Goal: Task Accomplishment & Management: Use online tool/utility

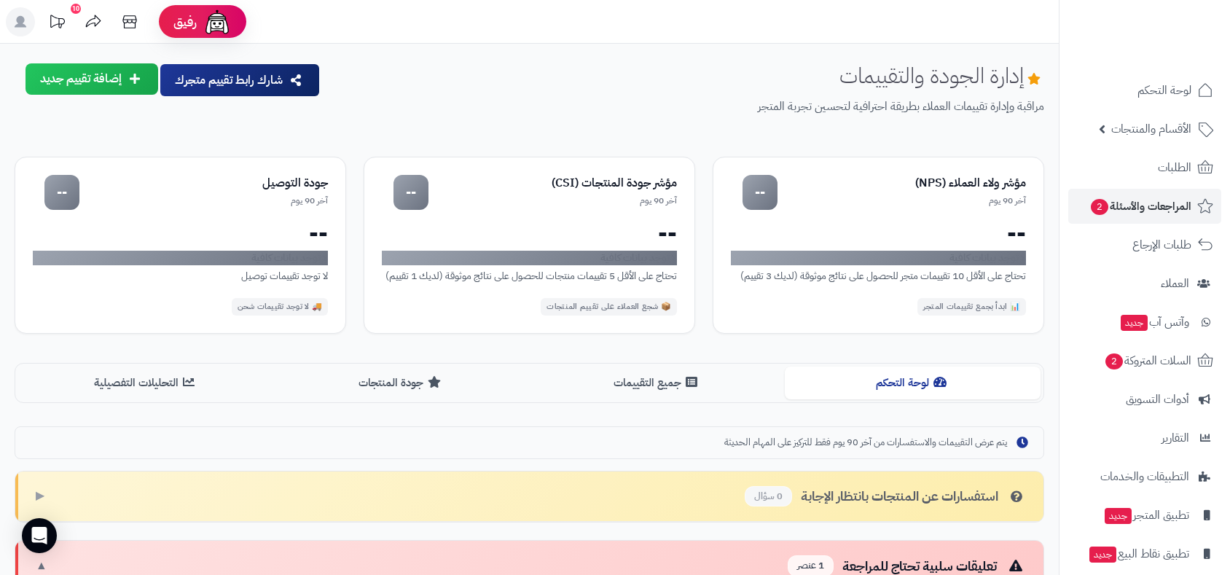
scroll to position [235, 0]
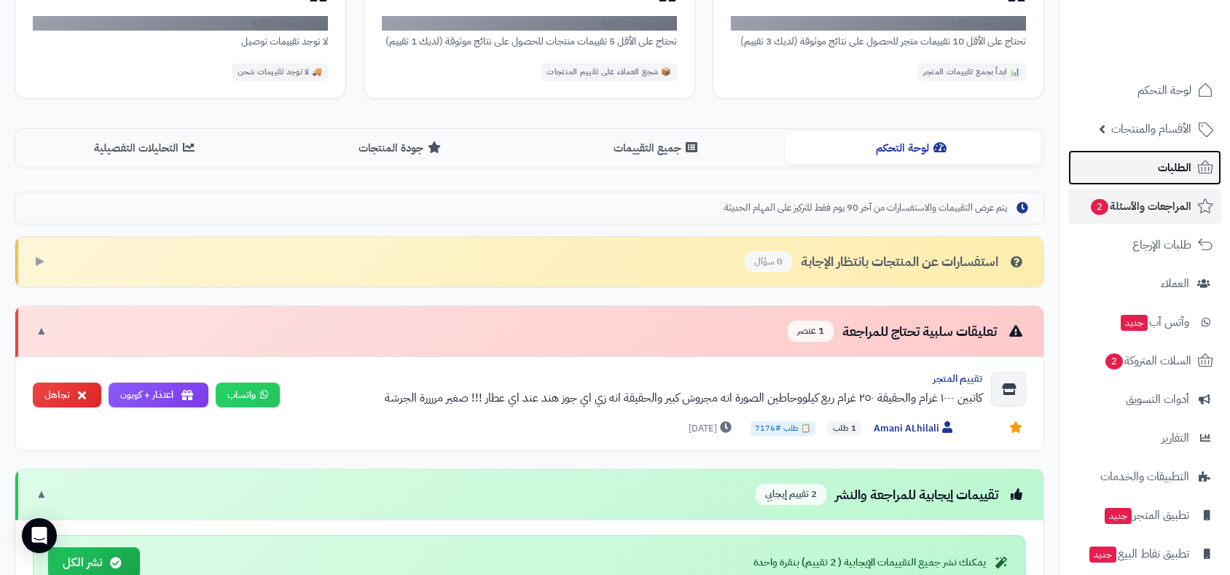
click at [1153, 175] on link "الطلبات" at bounding box center [1144, 167] width 153 height 35
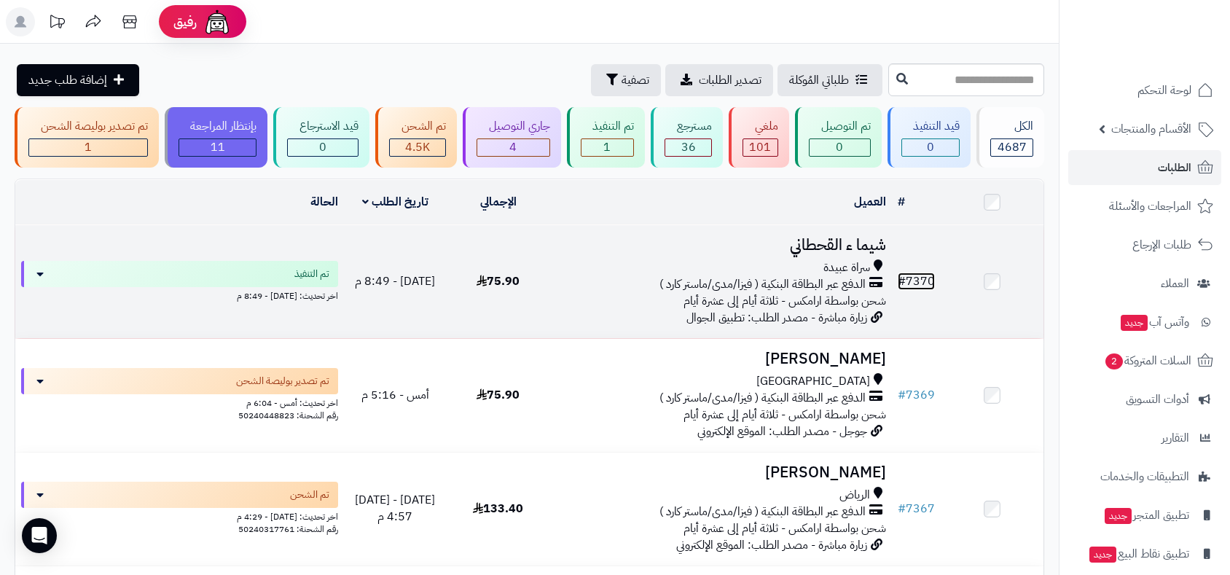
click at [915, 278] on link "# 7370" at bounding box center [916, 281] width 37 height 17
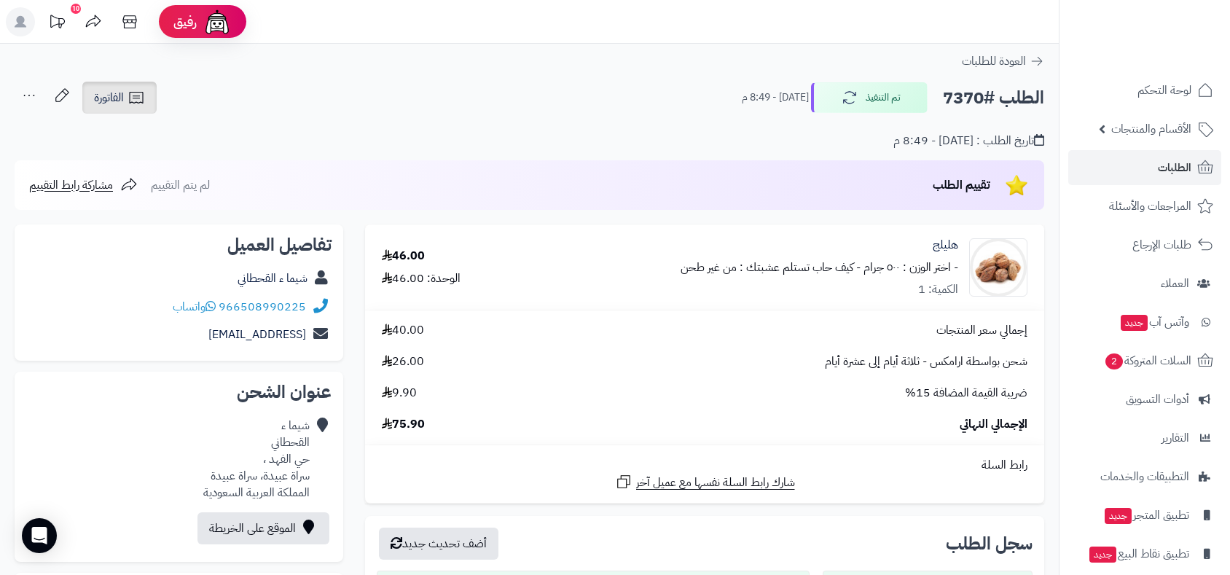
click at [113, 102] on span "الفاتورة" at bounding box center [109, 97] width 30 height 17
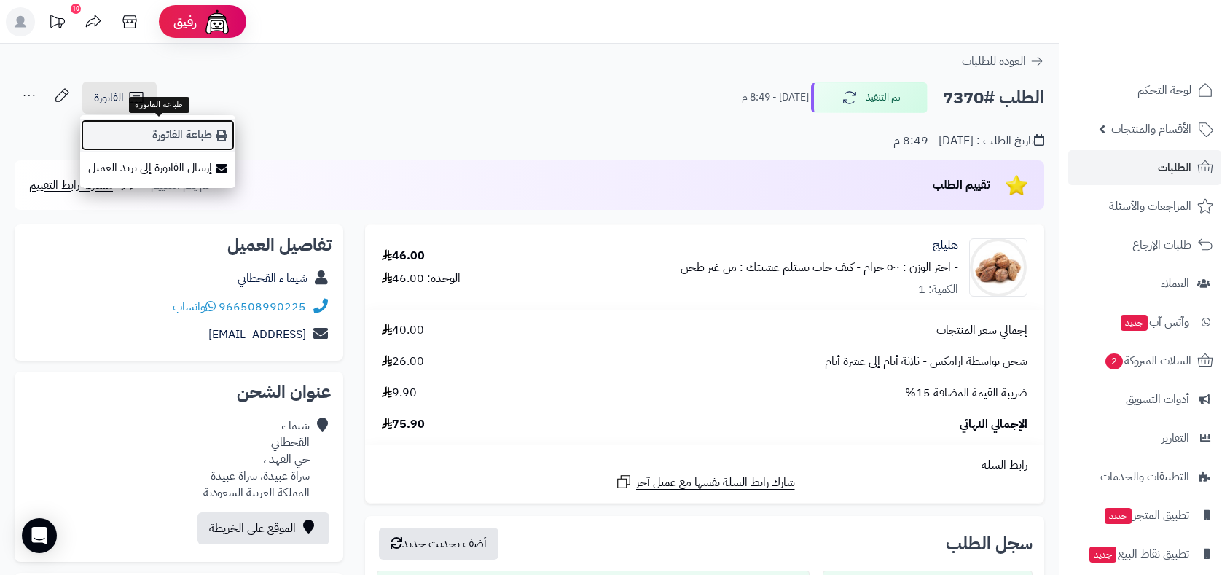
click at [152, 136] on link "طباعة الفاتورة" at bounding box center [157, 135] width 155 height 33
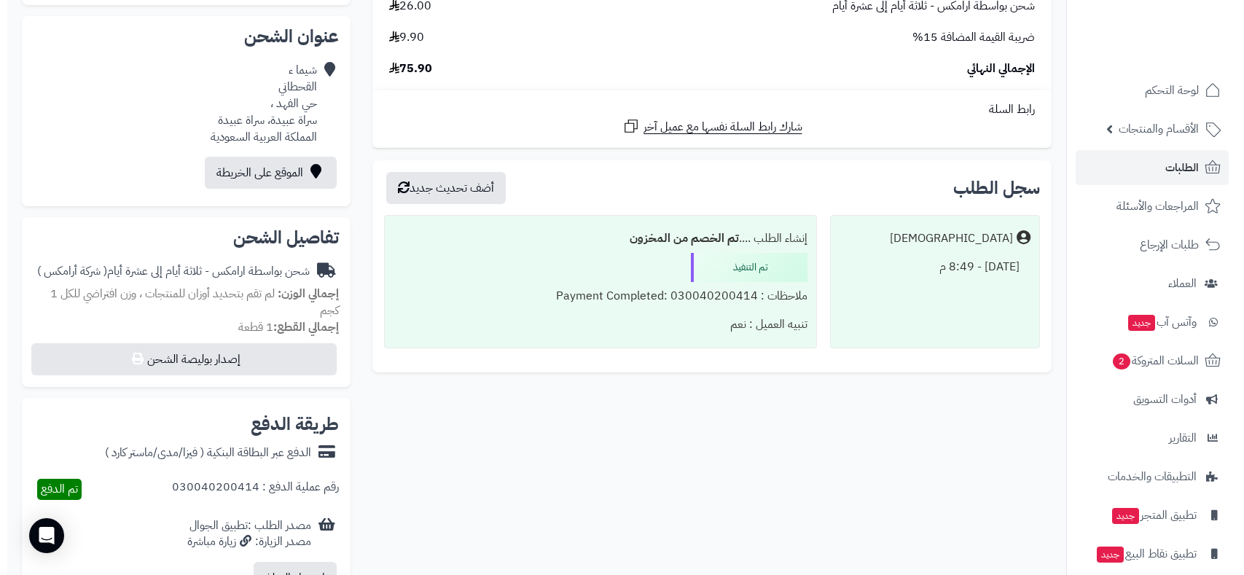
scroll to position [485, 0]
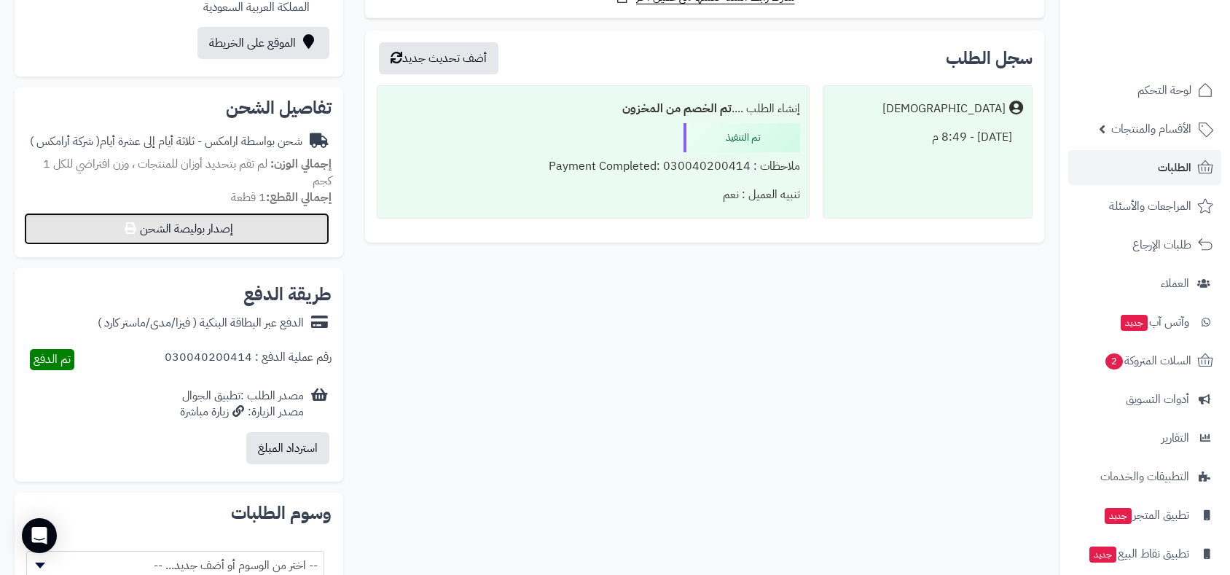
click at [254, 223] on button "إصدار بوليصة الشحن" at bounding box center [176, 229] width 305 height 32
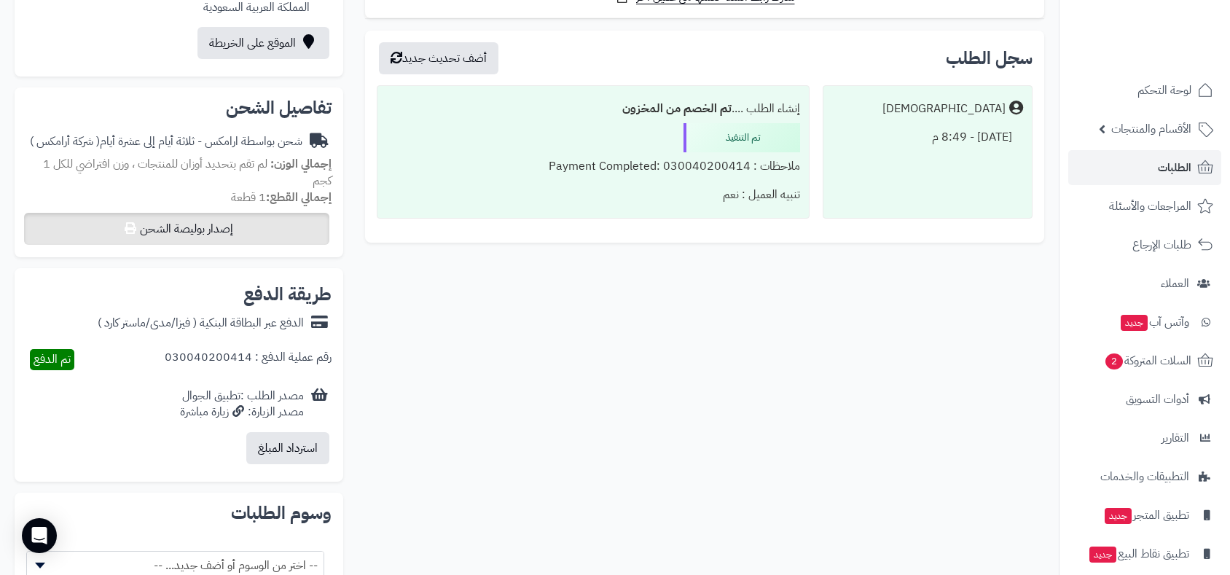
select select "******"
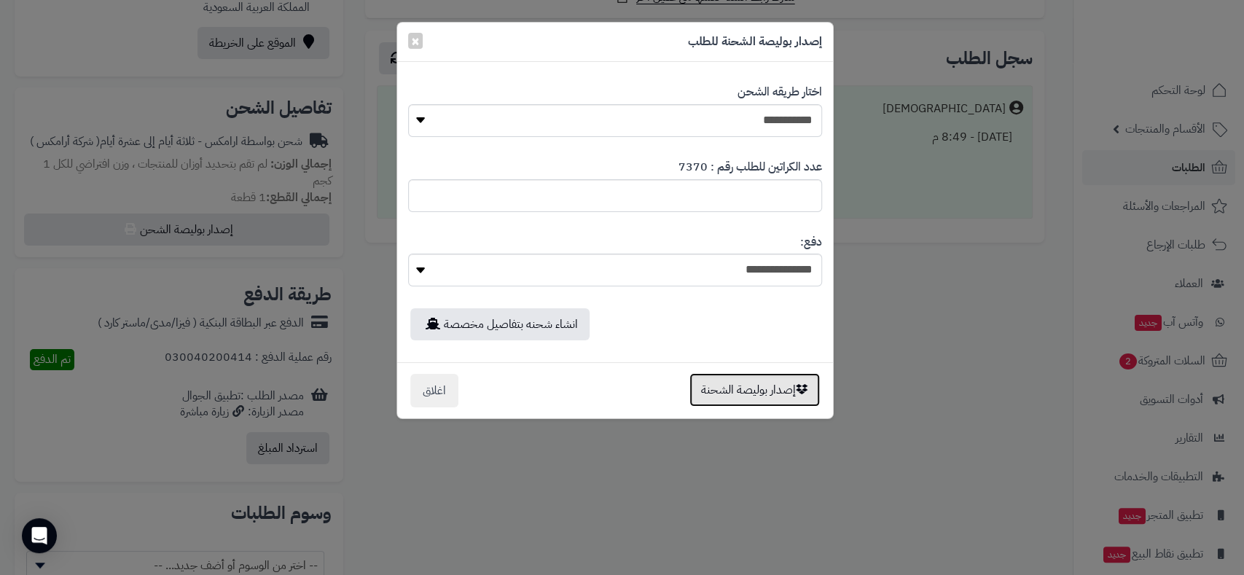
click at [753, 396] on button "إصدار بوليصة الشحنة" at bounding box center [754, 390] width 130 height 34
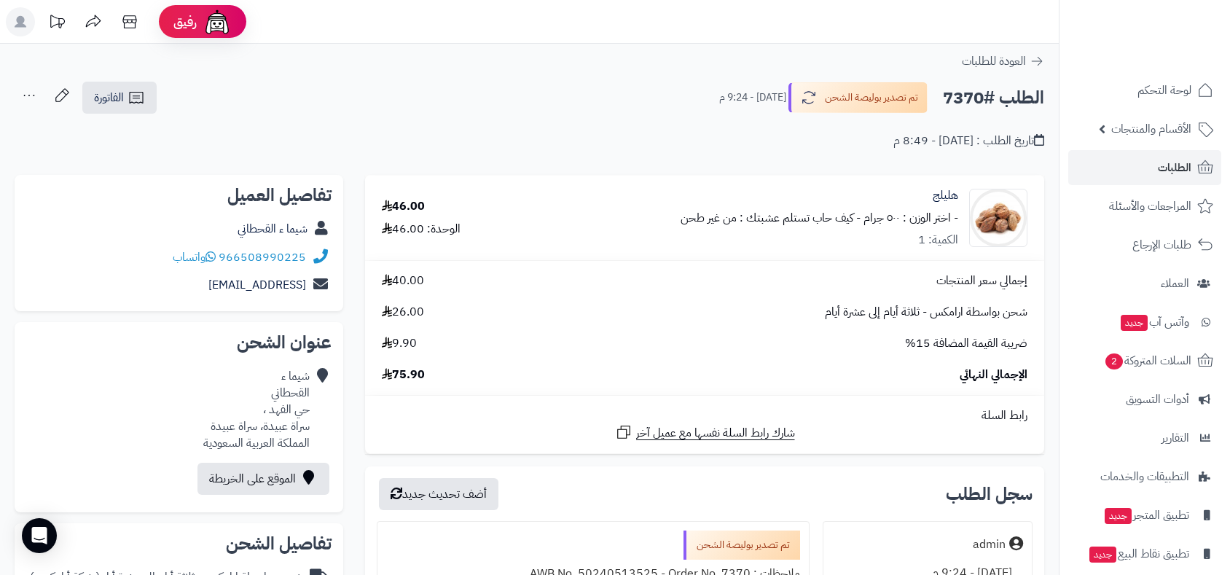
scroll to position [436, 0]
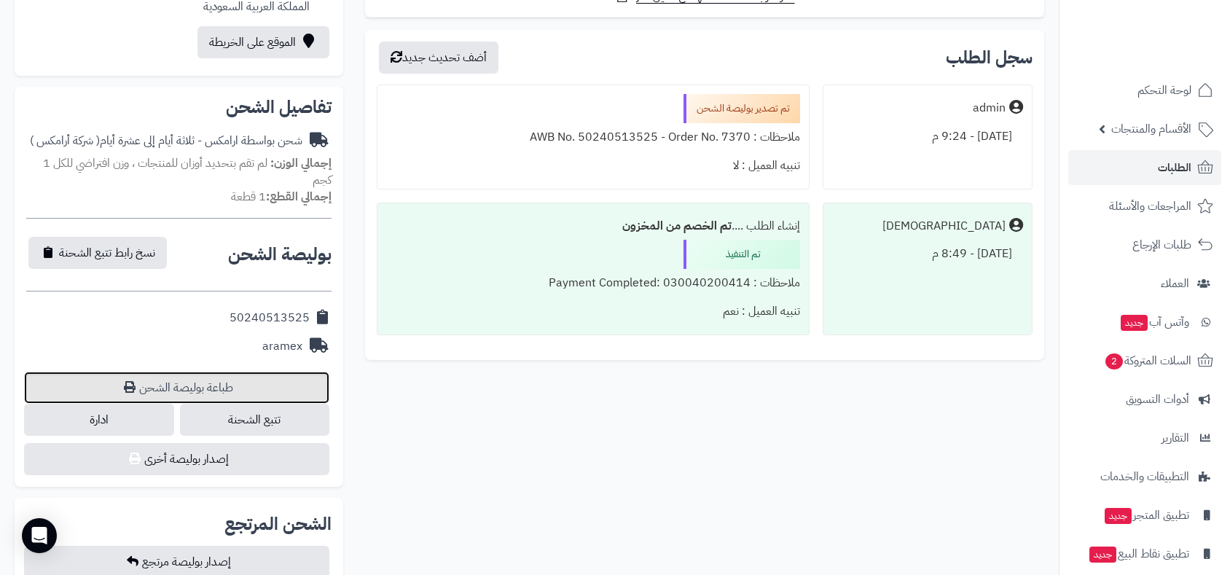
click at [179, 385] on link "طباعة بوليصة الشحن" at bounding box center [176, 388] width 305 height 32
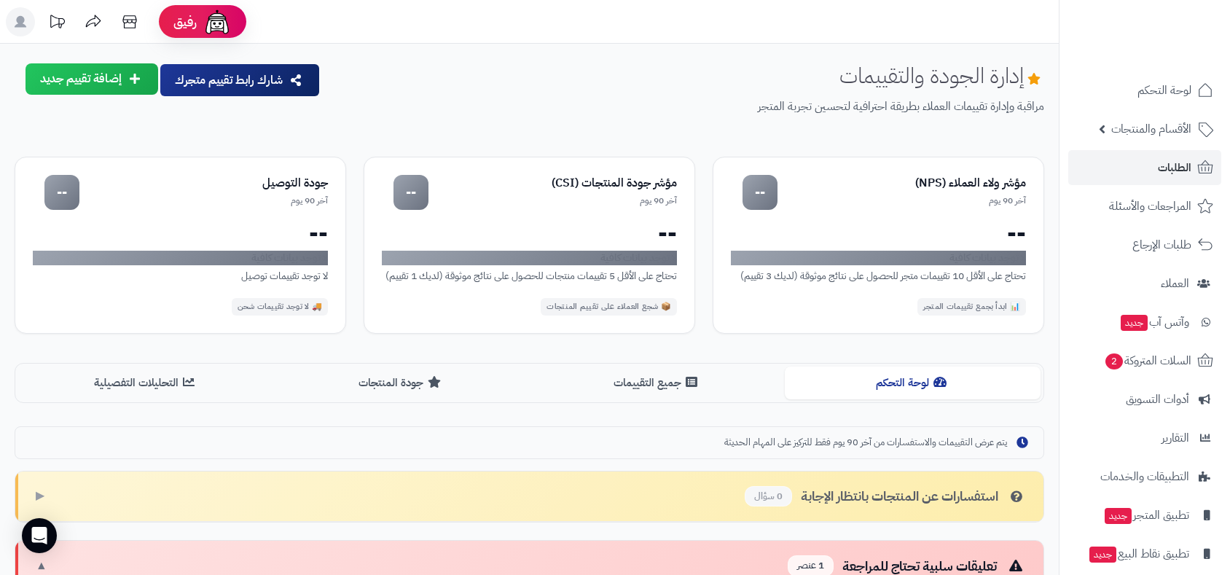
scroll to position [240, 0]
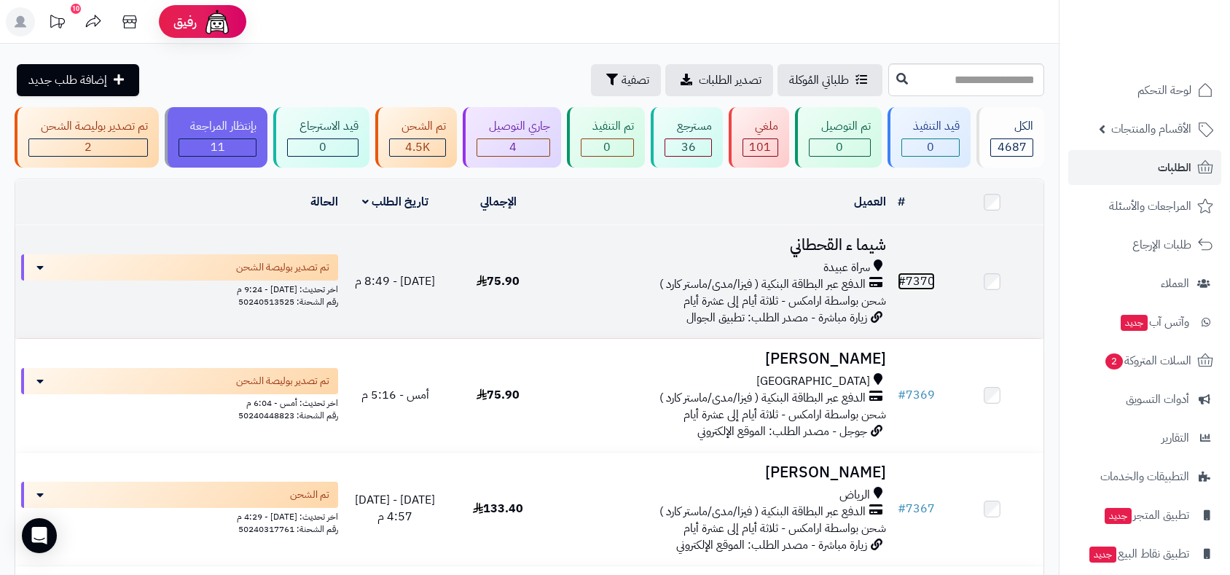
click at [927, 282] on link "# 7370" at bounding box center [916, 281] width 37 height 17
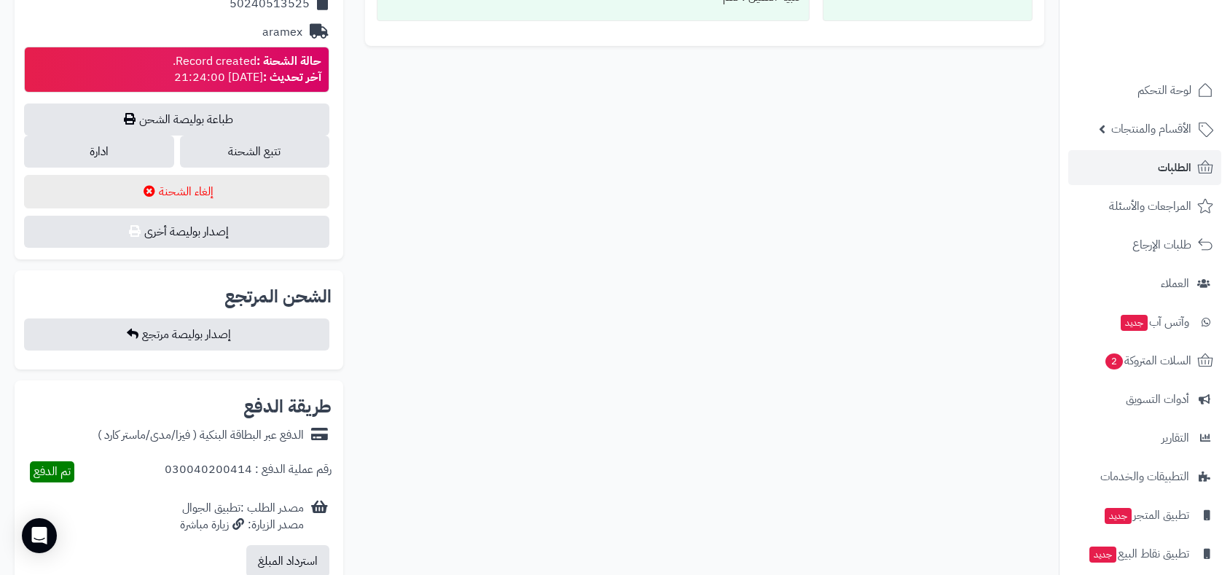
scroll to position [1037, 0]
